Goal: Task Accomplishment & Management: Manage account settings

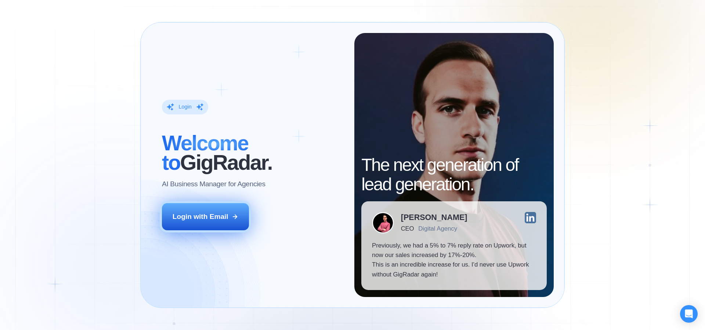
click at [208, 221] on div "Login with Email" at bounding box center [201, 217] width 56 height 10
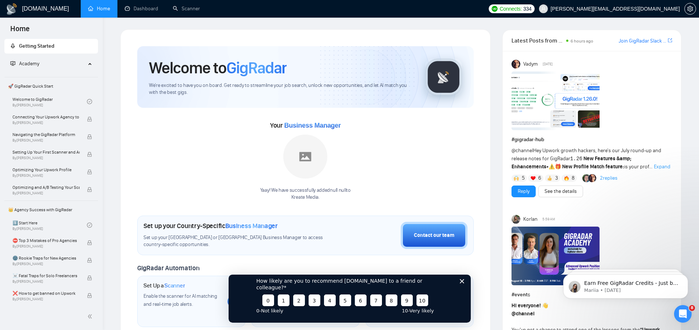
click at [463, 283] on icon "Close survey" at bounding box center [462, 281] width 4 height 4
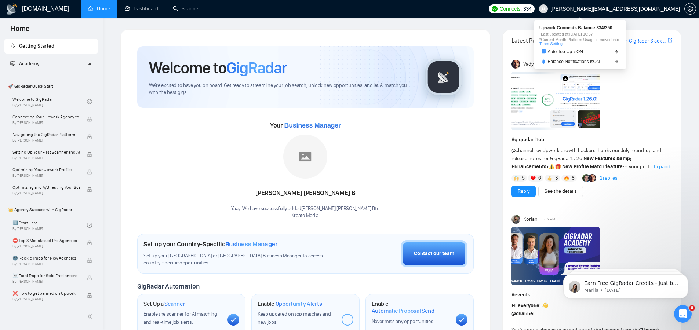
click at [531, 6] on span "334" at bounding box center [527, 9] width 8 height 8
click at [582, 52] on span "Auto Top-Up is ON" at bounding box center [566, 52] width 36 height 4
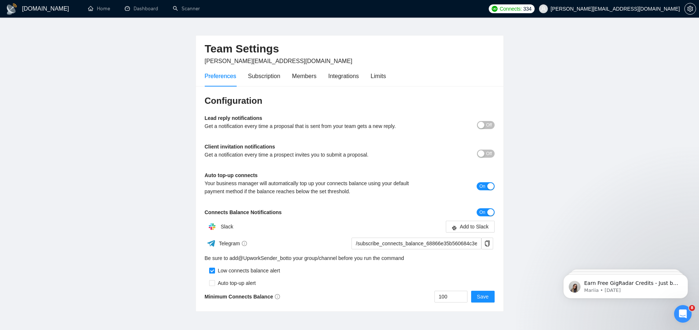
scroll to position [7, 0]
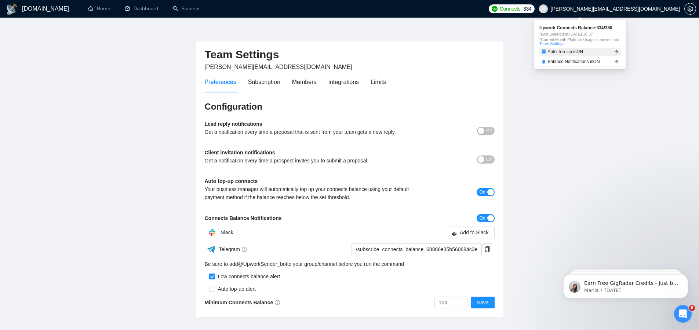
click at [580, 50] on span "Auto Top-Up is ON" at bounding box center [566, 52] width 36 height 4
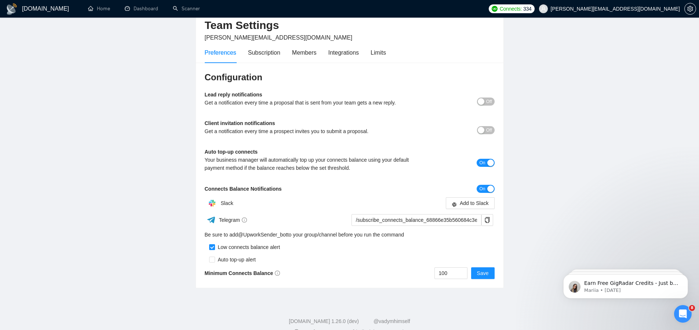
scroll to position [40, 0]
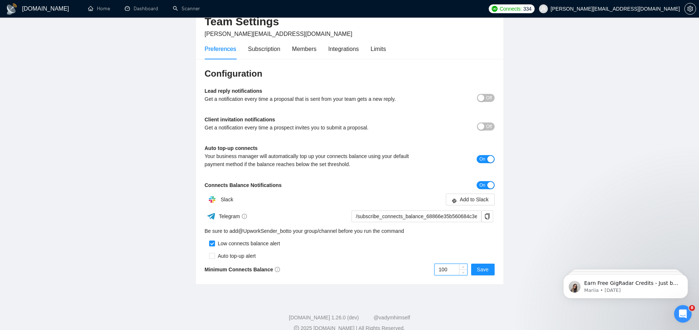
click at [455, 270] on input "100" at bounding box center [451, 269] width 32 height 11
type input "200"
click at [447, 253] on div "Auto top-up alert" at bounding box center [350, 254] width 290 height 12
click at [488, 271] on span "Save" at bounding box center [483, 270] width 12 height 8
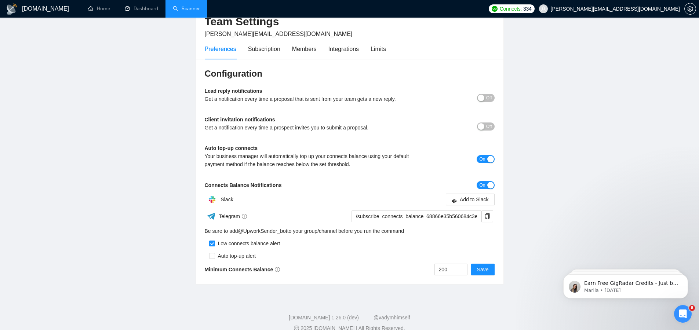
click at [193, 7] on link "Scanner" at bounding box center [186, 9] width 27 height 6
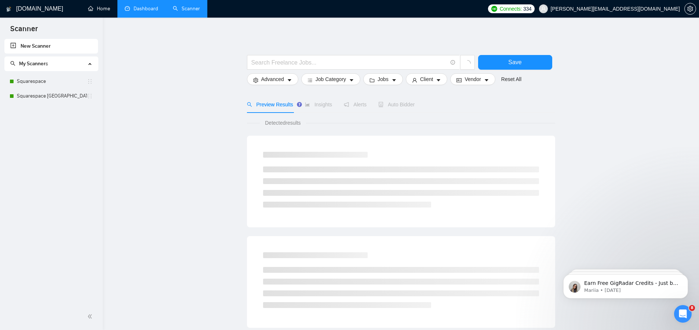
click at [145, 9] on link "Dashboard" at bounding box center [141, 9] width 33 height 6
